Goal: Transaction & Acquisition: Subscribe to service/newsletter

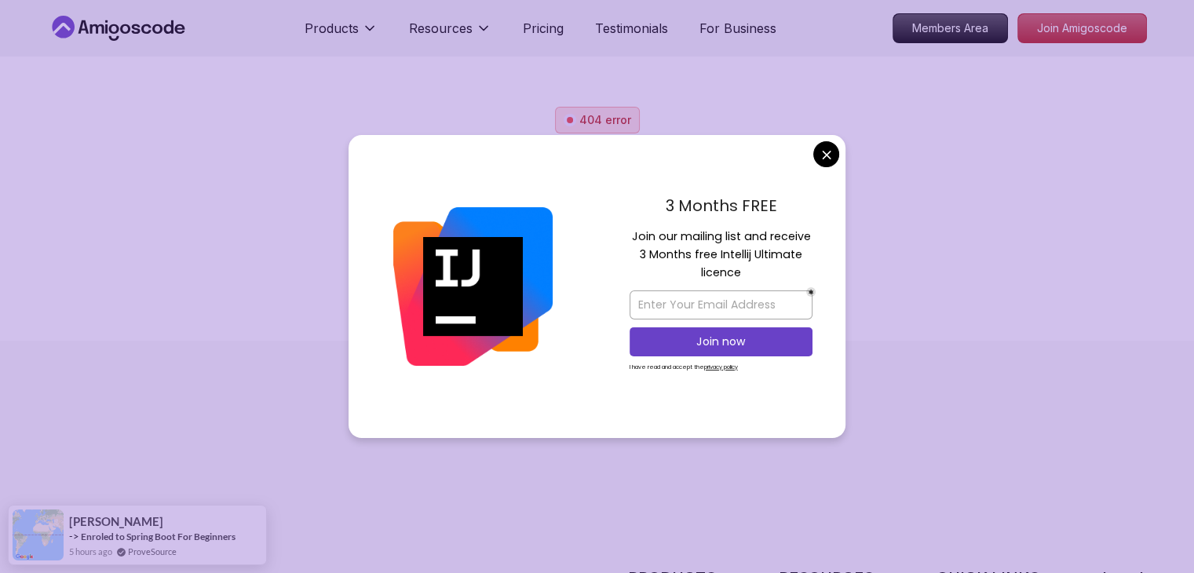
click at [857, 148] on div "404 error We can’t find this page The page you are looking for doesn't exist or…" at bounding box center [597, 199] width 1099 height 184
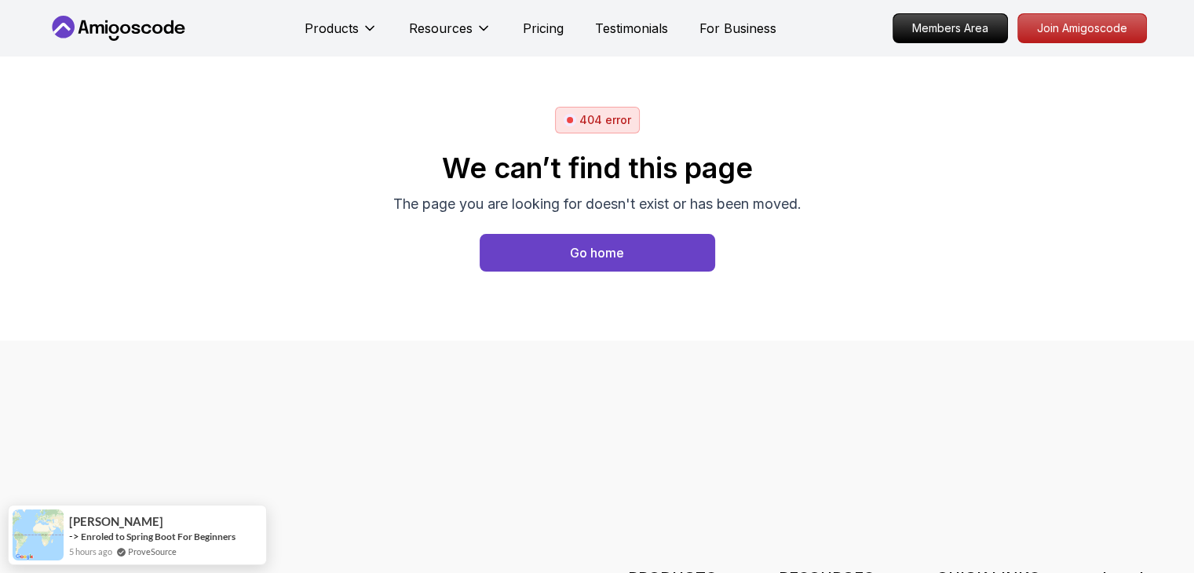
click at [826, 154] on body "Products Resources Pricing Testimonials For Business Members Area Join Amigosco…" at bounding box center [597, 286] width 1194 height 573
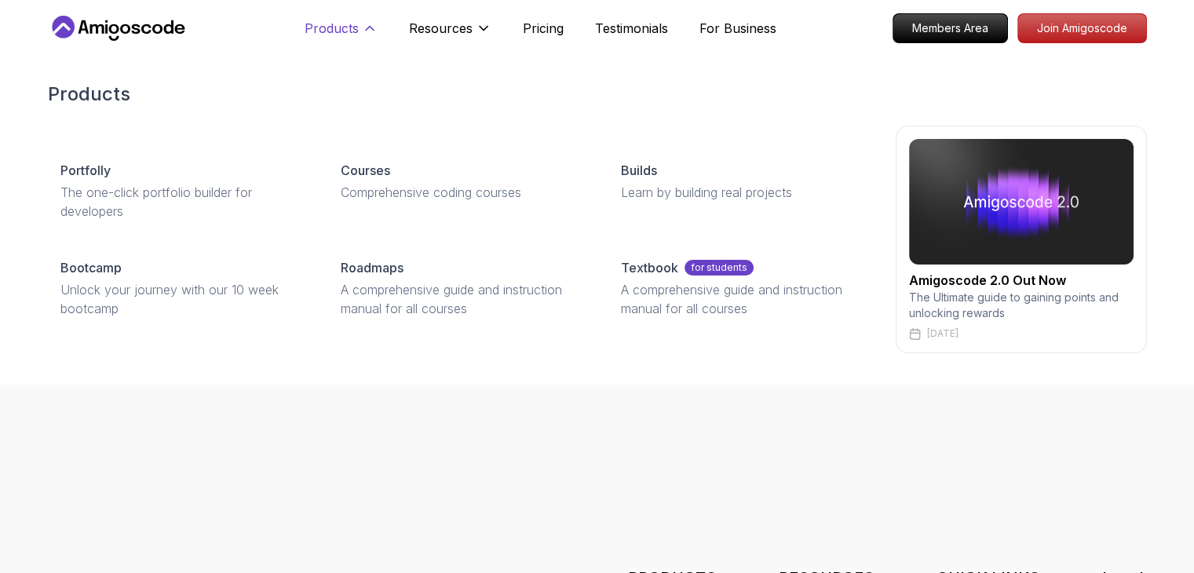
click at [349, 42] on button "Products" at bounding box center [341, 34] width 73 height 31
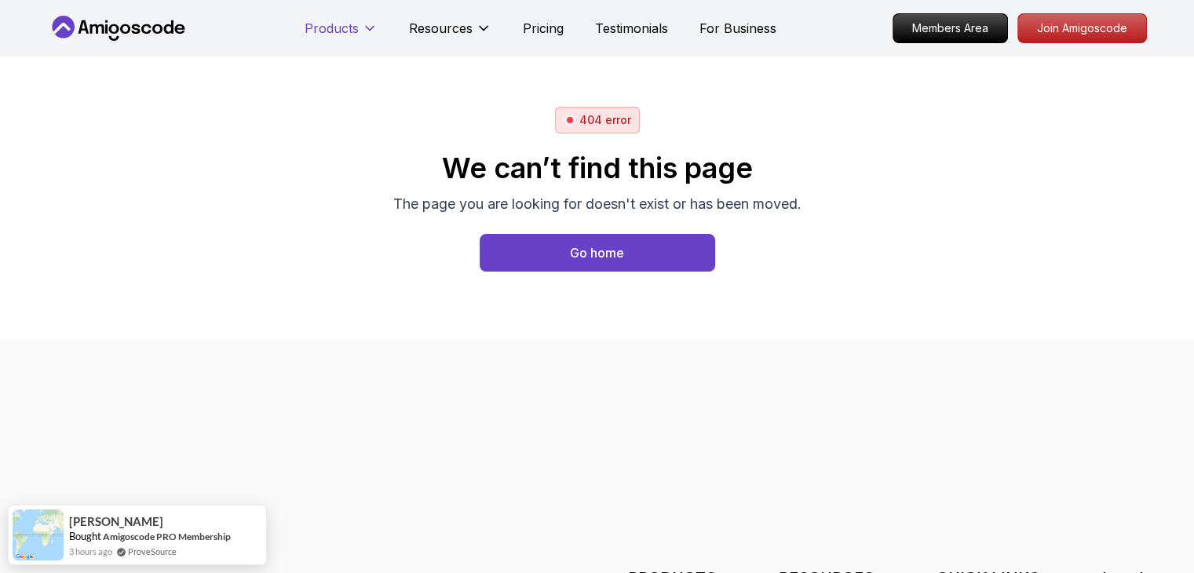
click at [349, 42] on button "Products" at bounding box center [341, 34] width 73 height 31
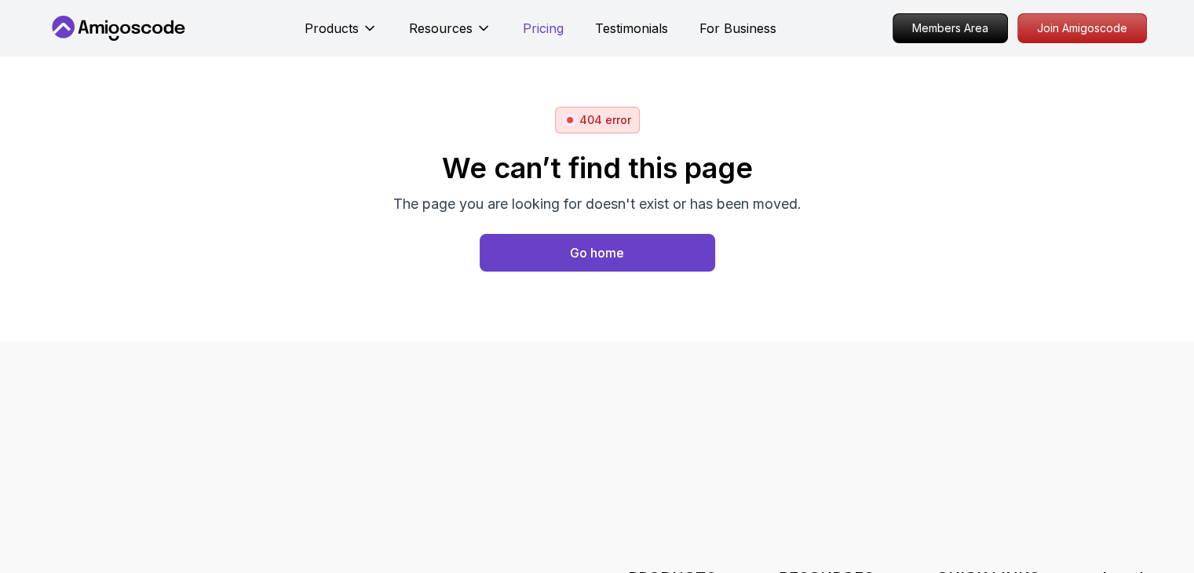
click at [549, 31] on p "Pricing" at bounding box center [543, 28] width 41 height 19
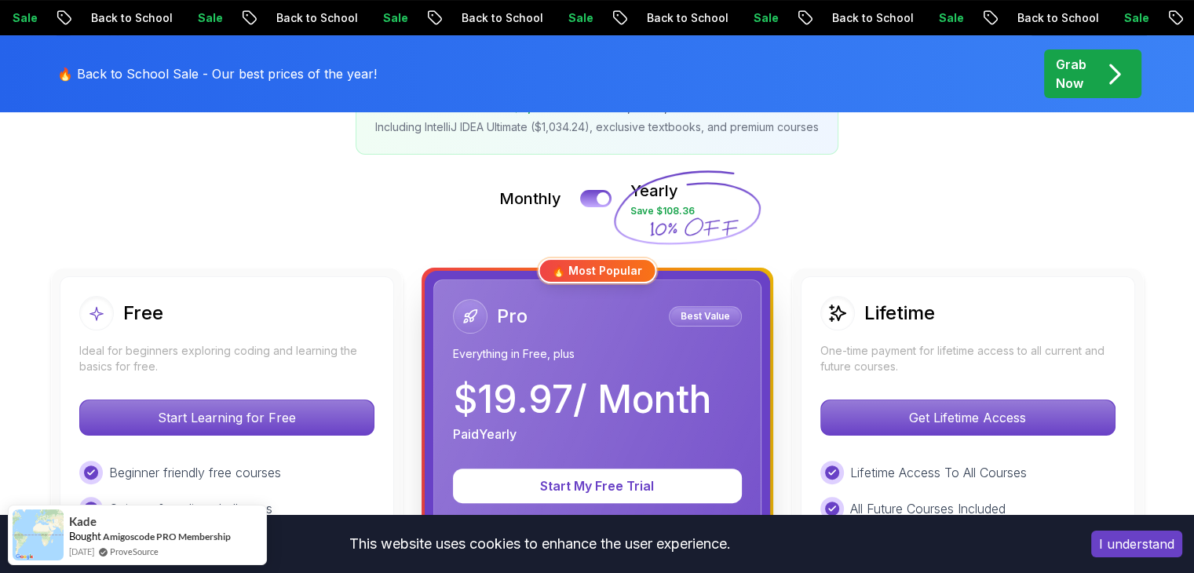
scroll to position [311, 0]
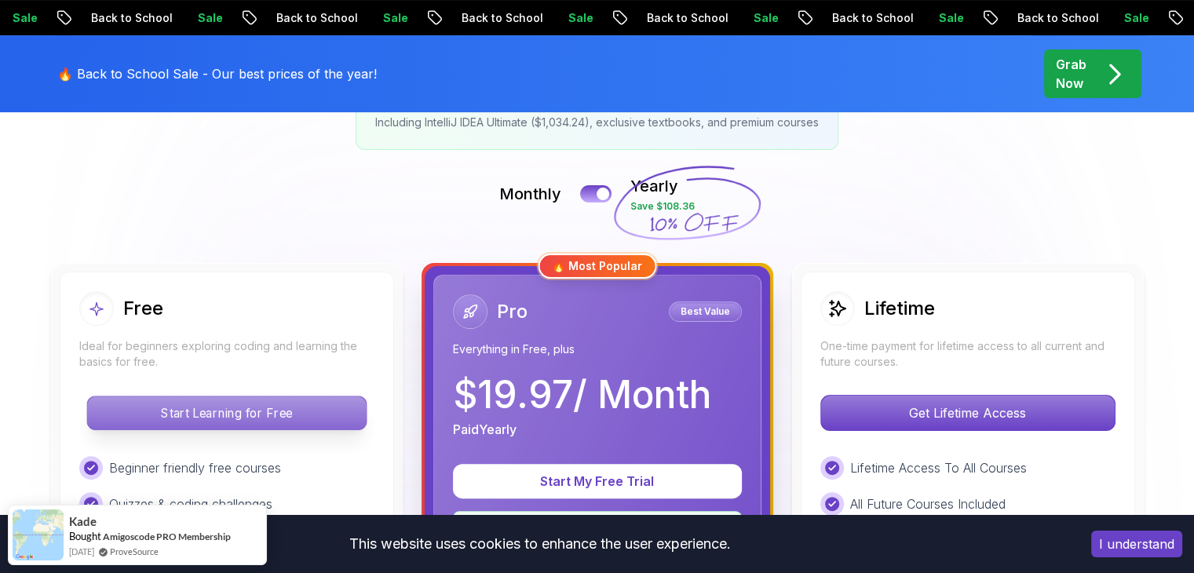
click at [213, 399] on p "Start Learning for Free" at bounding box center [226, 412] width 279 height 33
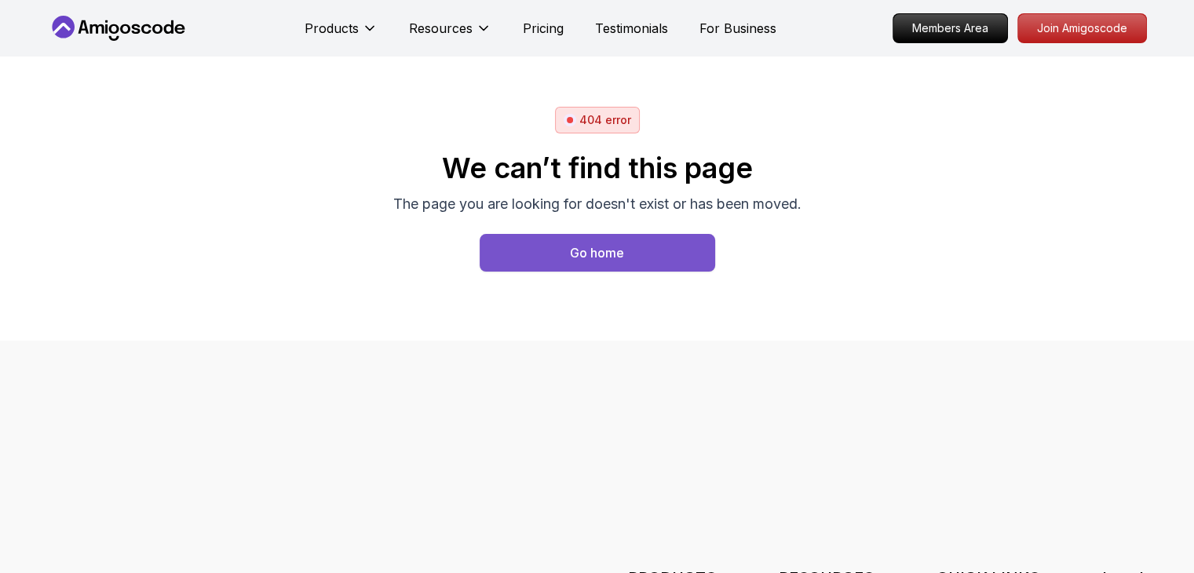
click at [583, 246] on div "Go home" at bounding box center [597, 252] width 54 height 19
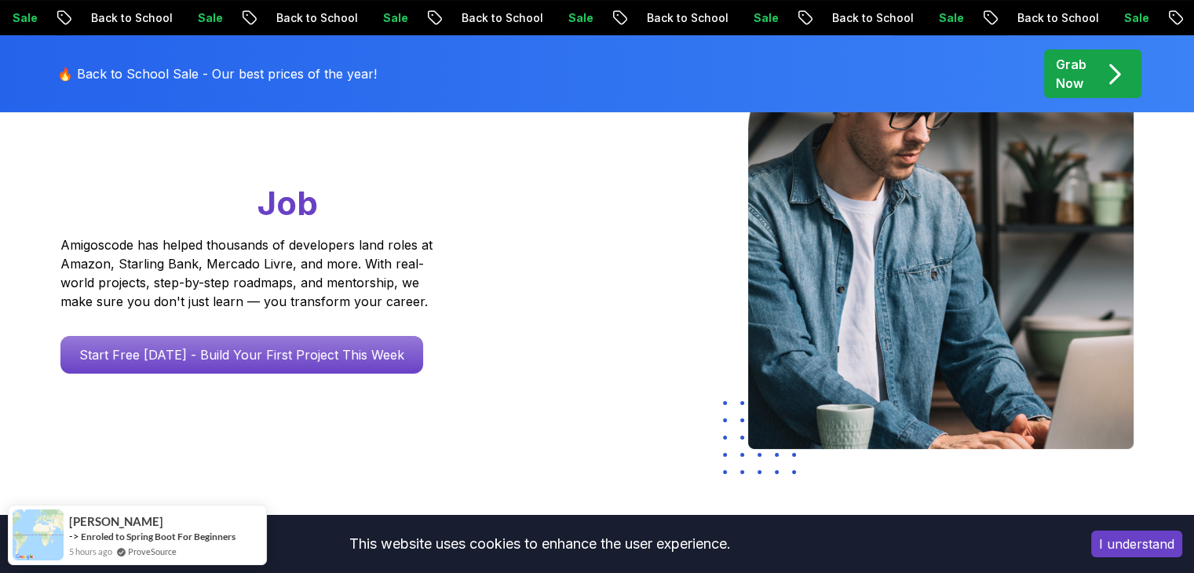
scroll to position [223, 0]
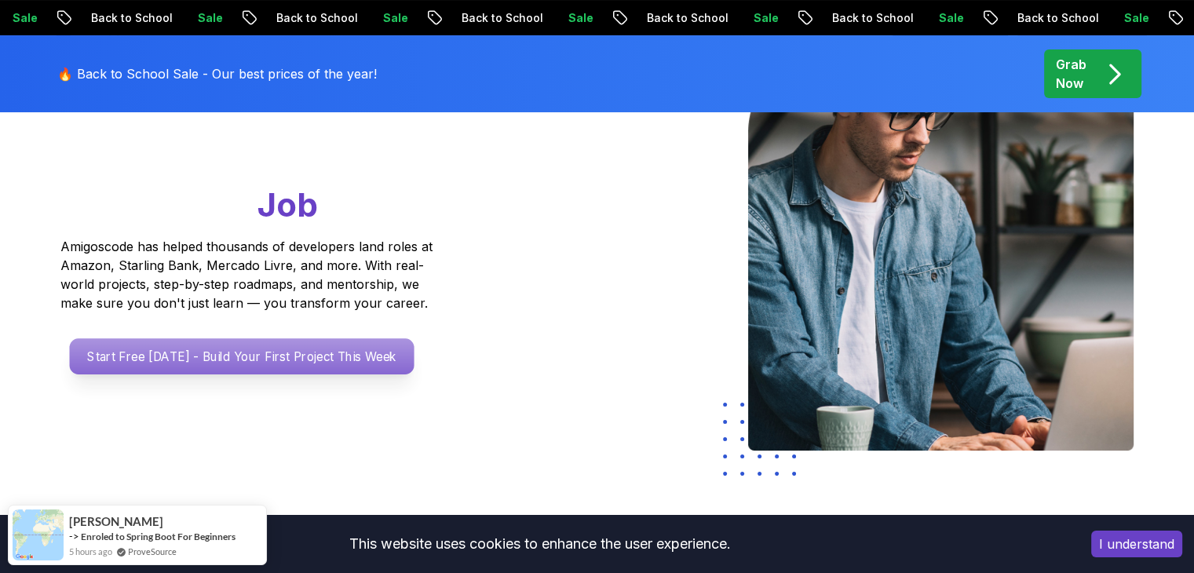
click at [235, 366] on p "Start Free Today - Build Your First Project This Week" at bounding box center [241, 356] width 345 height 36
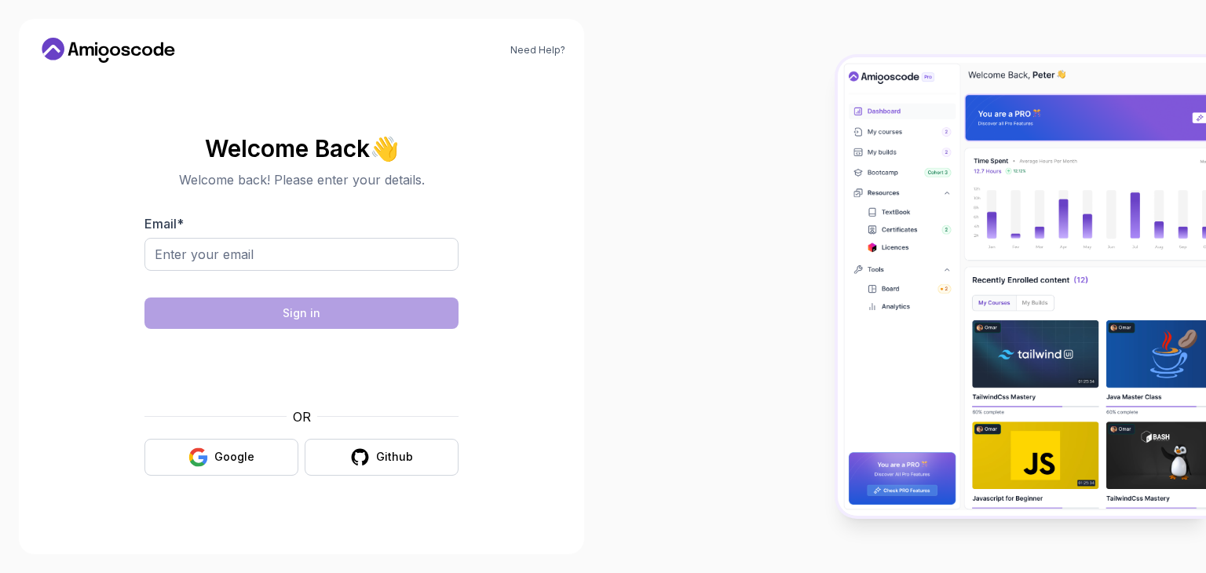
click at [832, 151] on body "Need Help? Welcome Back 👋 Welcome back! Please enter your details. Email * Sign…" at bounding box center [603, 286] width 1206 height 573
